Goal: Check status: Check status

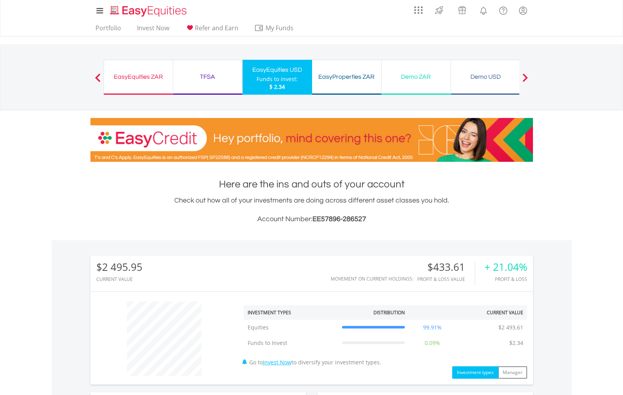
click at [149, 81] on div "EasyEquities ZAR" at bounding box center [138, 76] width 59 height 11
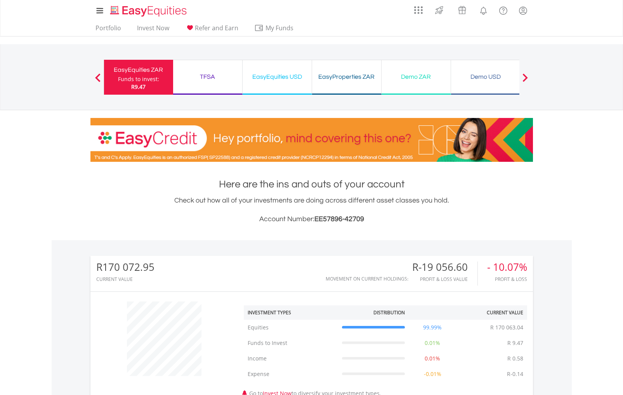
scroll to position [194, 0]
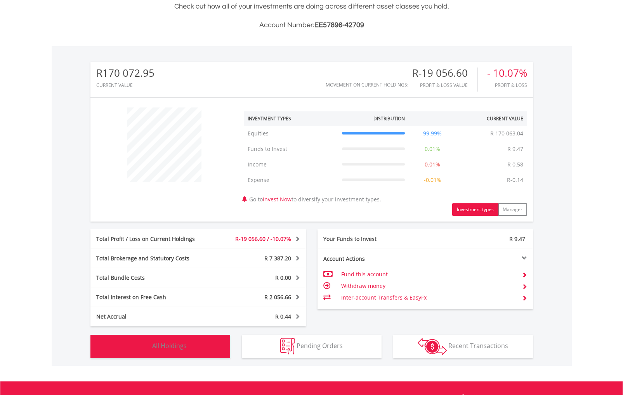
click at [172, 343] on span "All Holdings" at bounding box center [169, 345] width 35 height 9
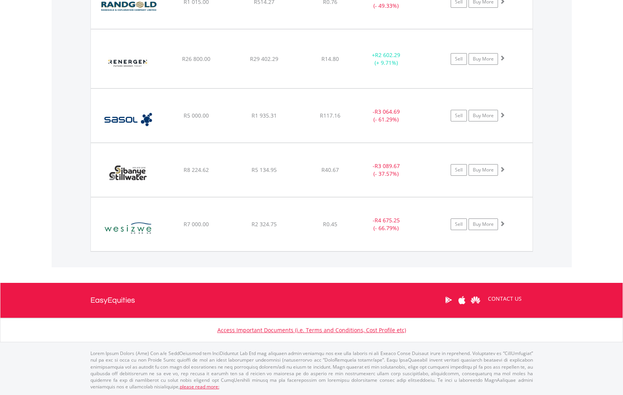
scroll to position [1110, 0]
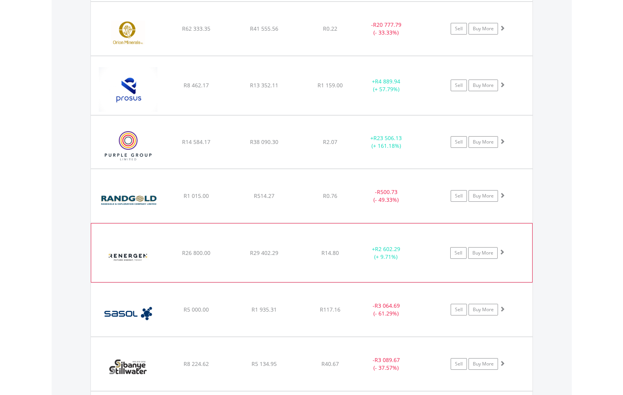
click at [503, 251] on span at bounding box center [501, 251] width 5 height 5
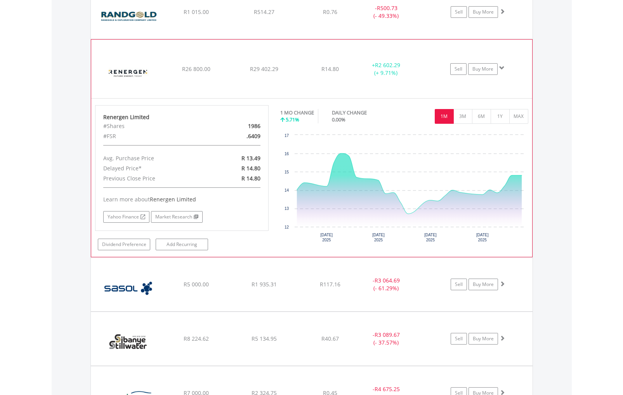
scroll to position [1304, 0]
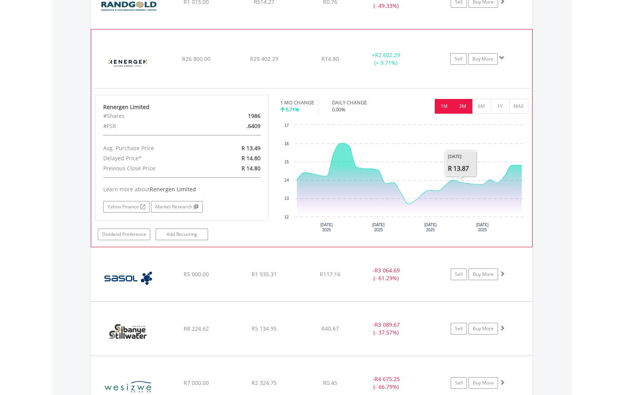
click at [463, 107] on button "3M" at bounding box center [462, 106] width 19 height 15
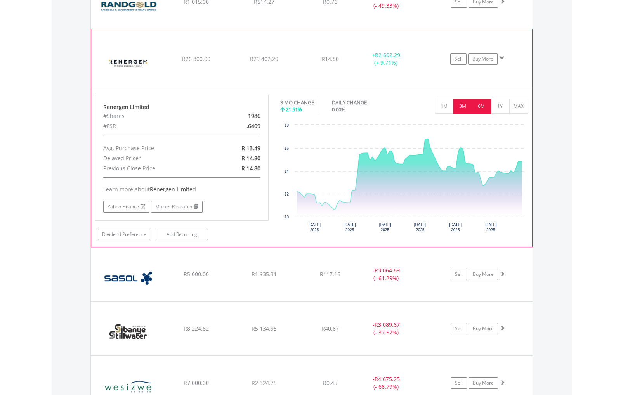
click at [478, 108] on button "6M" at bounding box center [481, 106] width 19 height 15
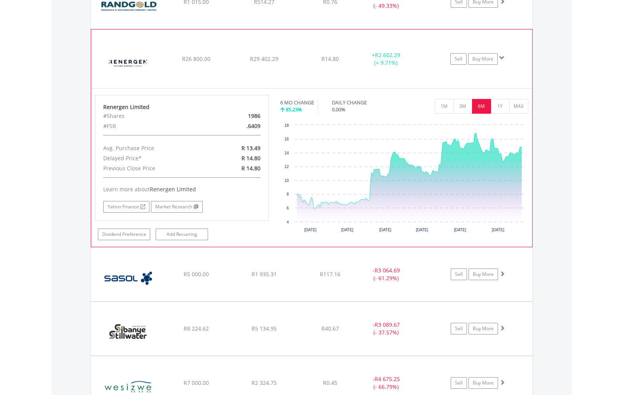
click at [500, 56] on span at bounding box center [501, 57] width 5 height 5
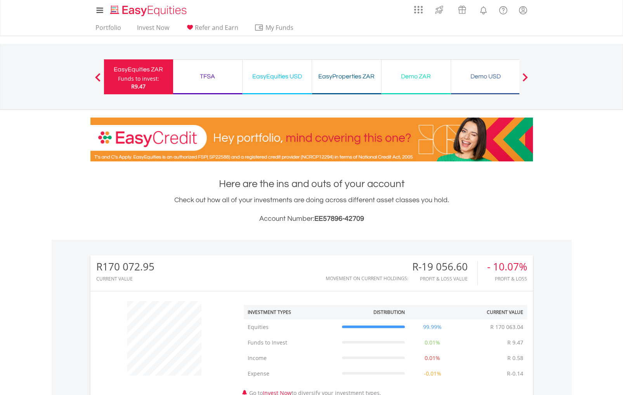
scroll to position [0, 0]
click at [106, 28] on link "Portfolio" at bounding box center [108, 30] width 32 height 12
